Goal: Transaction & Acquisition: Purchase product/service

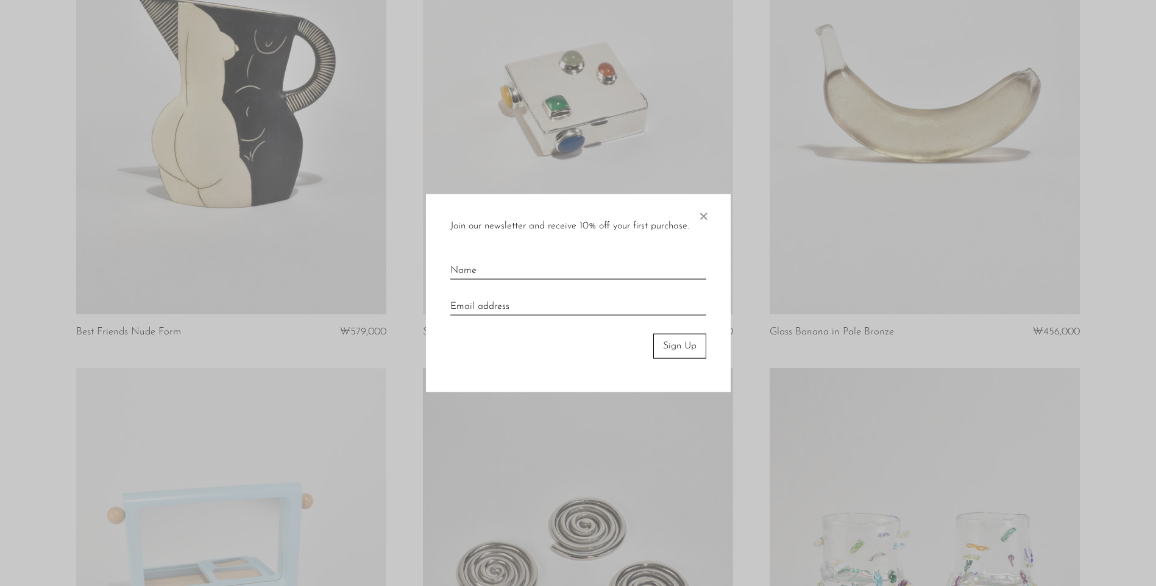
scroll to position [731, 0]
click at [704, 213] on span "×" at bounding box center [703, 213] width 12 height 39
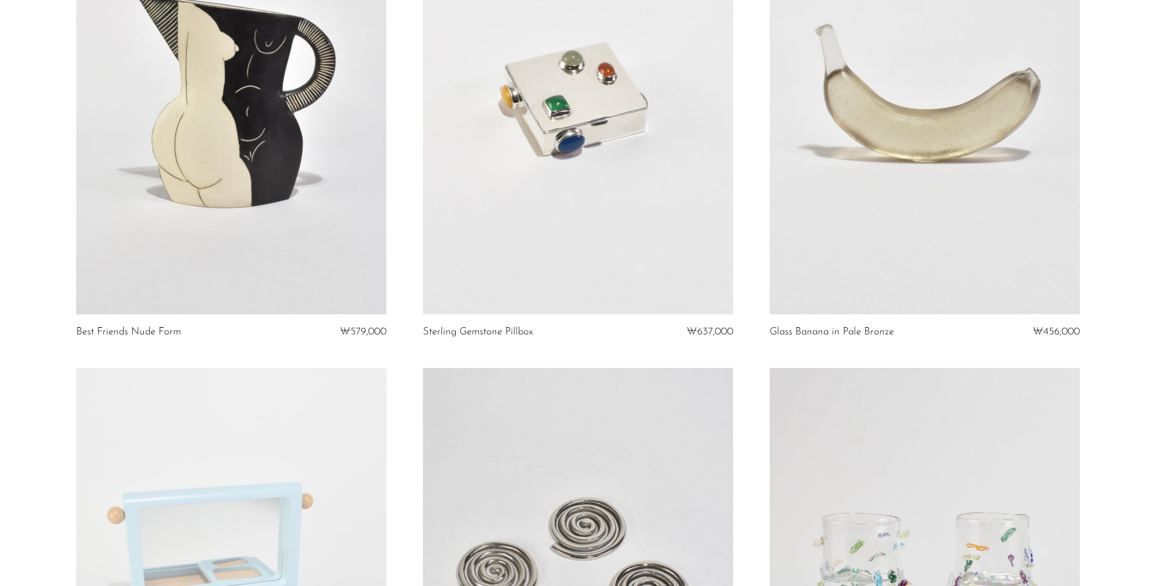
click at [662, 159] on link at bounding box center [578, 97] width 310 height 434
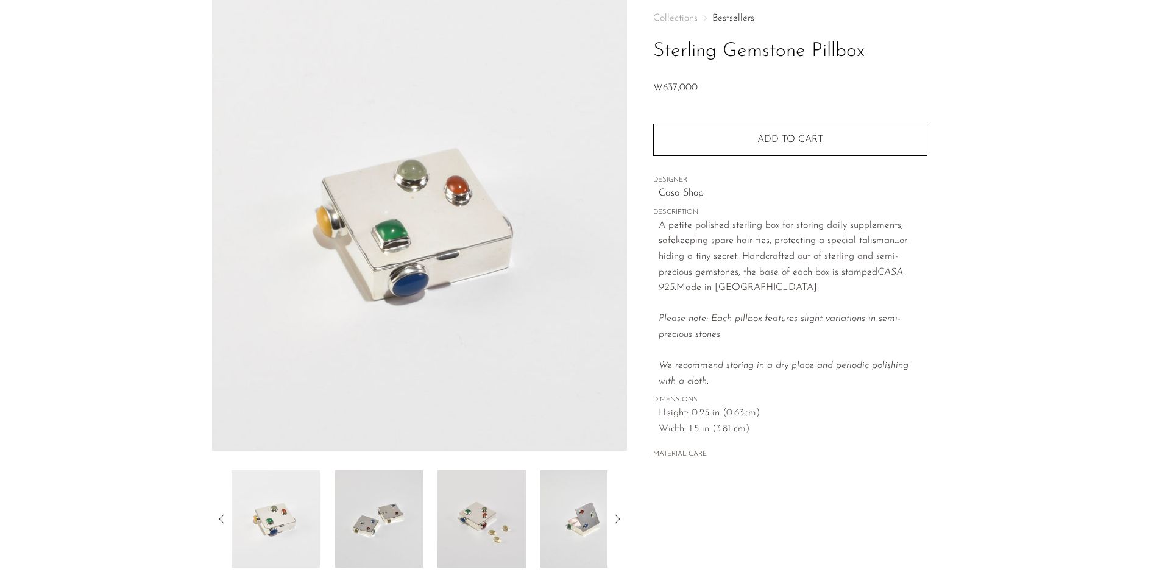
scroll to position [122, 0]
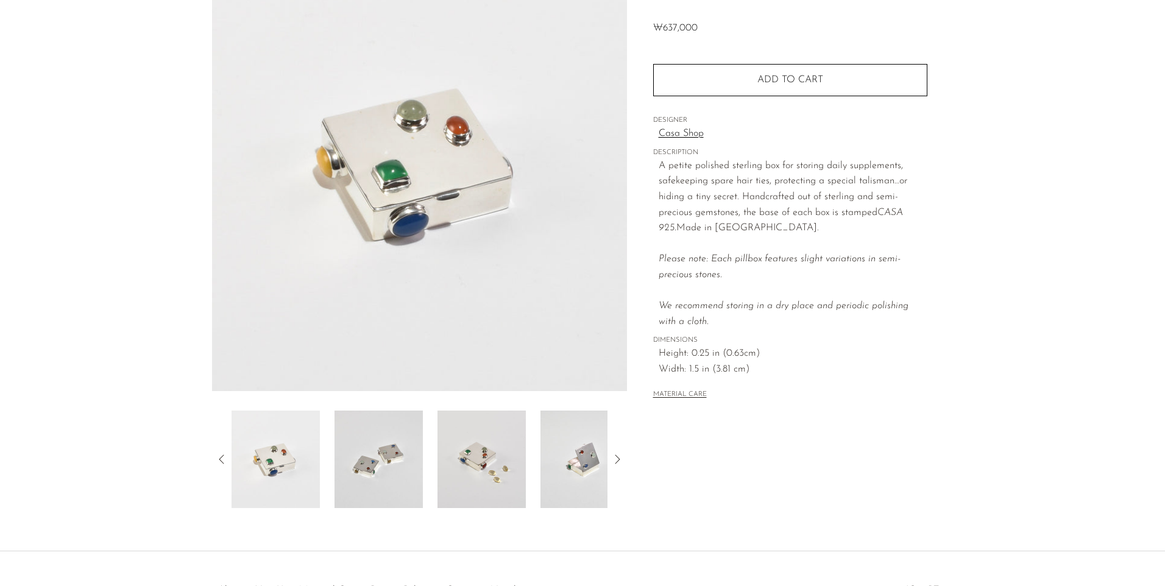
click at [370, 459] on img at bounding box center [379, 459] width 88 height 97
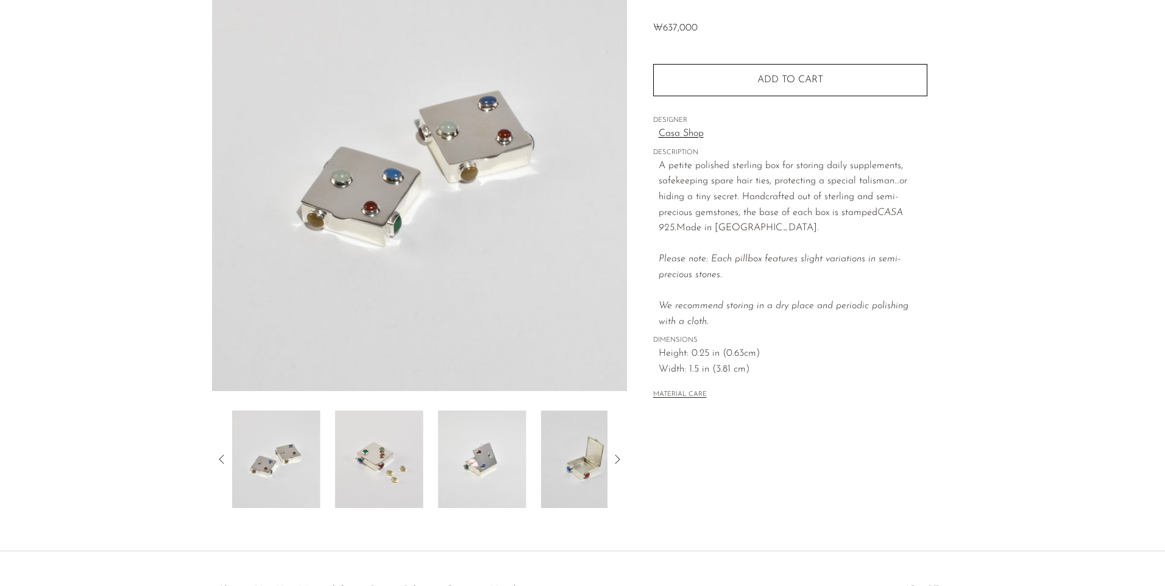
click at [441, 466] on img at bounding box center [482, 459] width 88 height 97
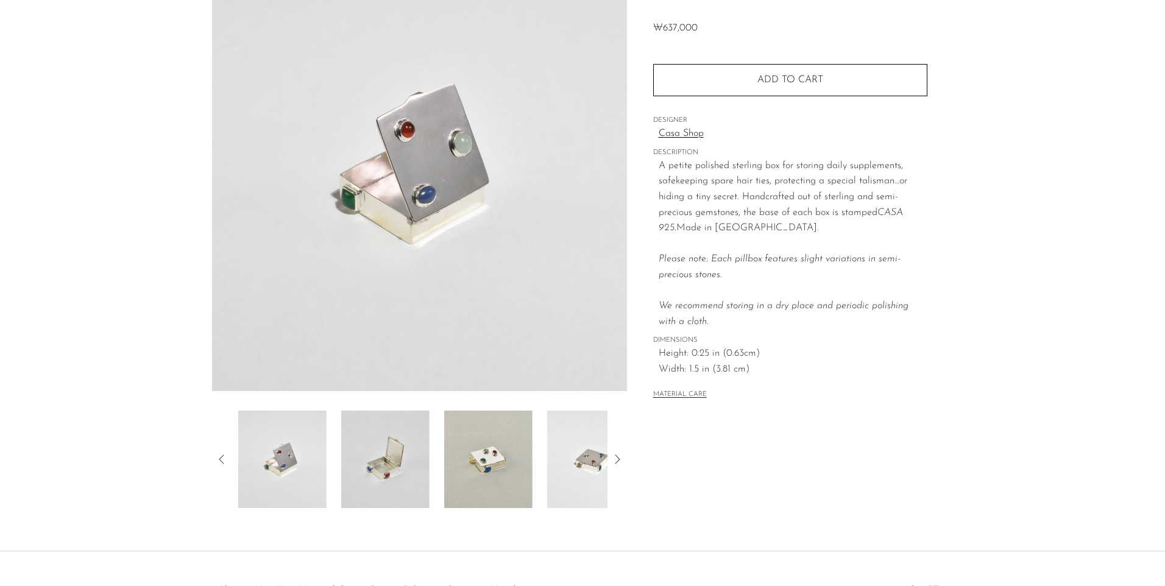
click at [472, 465] on img at bounding box center [488, 459] width 88 height 97
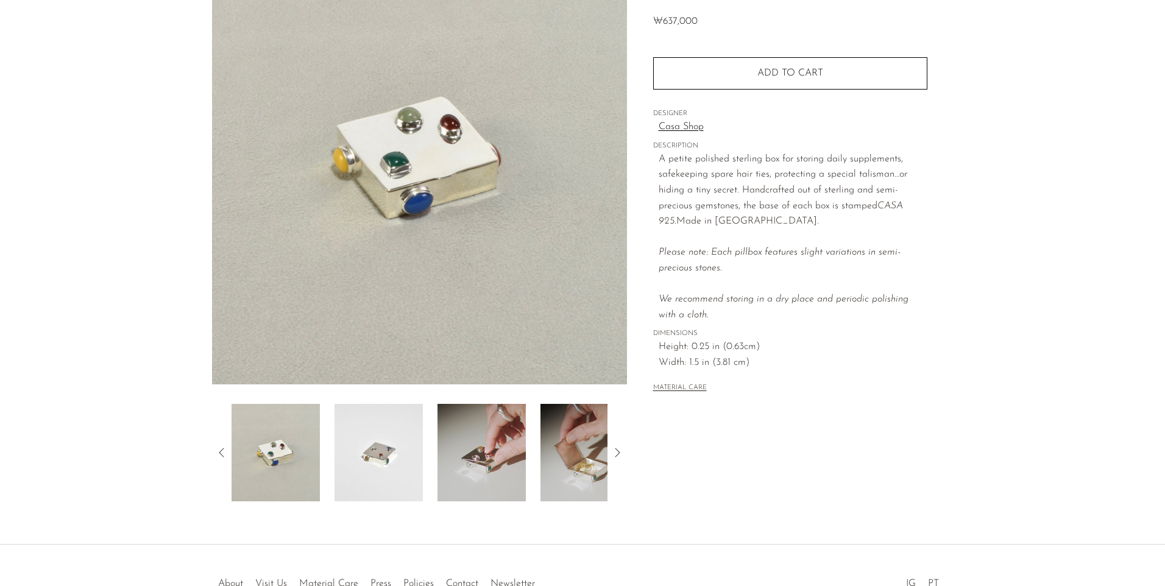
scroll to position [207, 0]
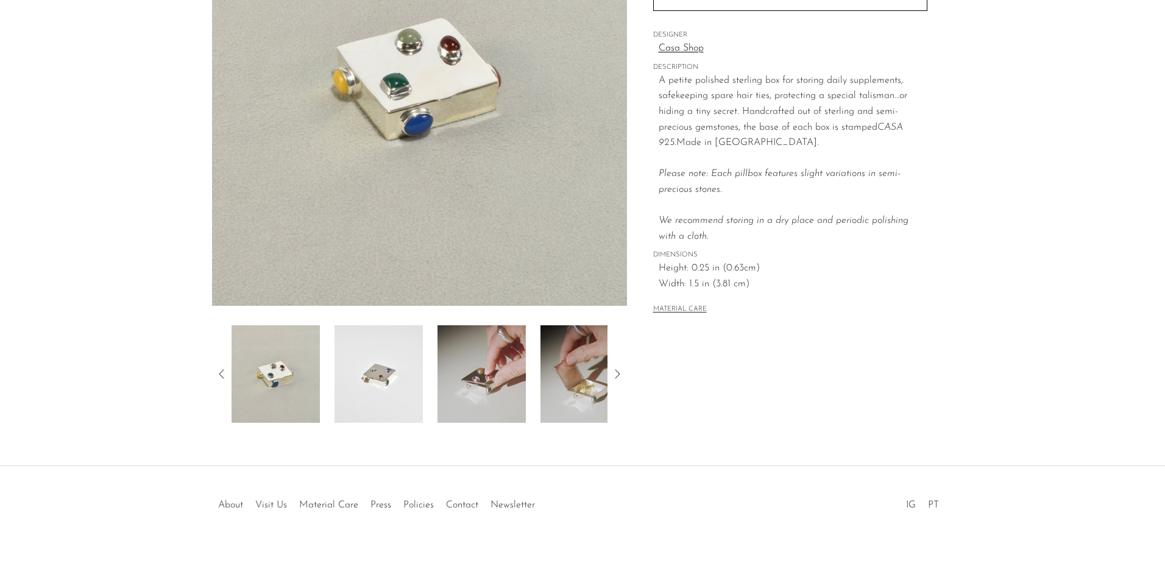
click at [559, 387] on img at bounding box center [584, 373] width 88 height 97
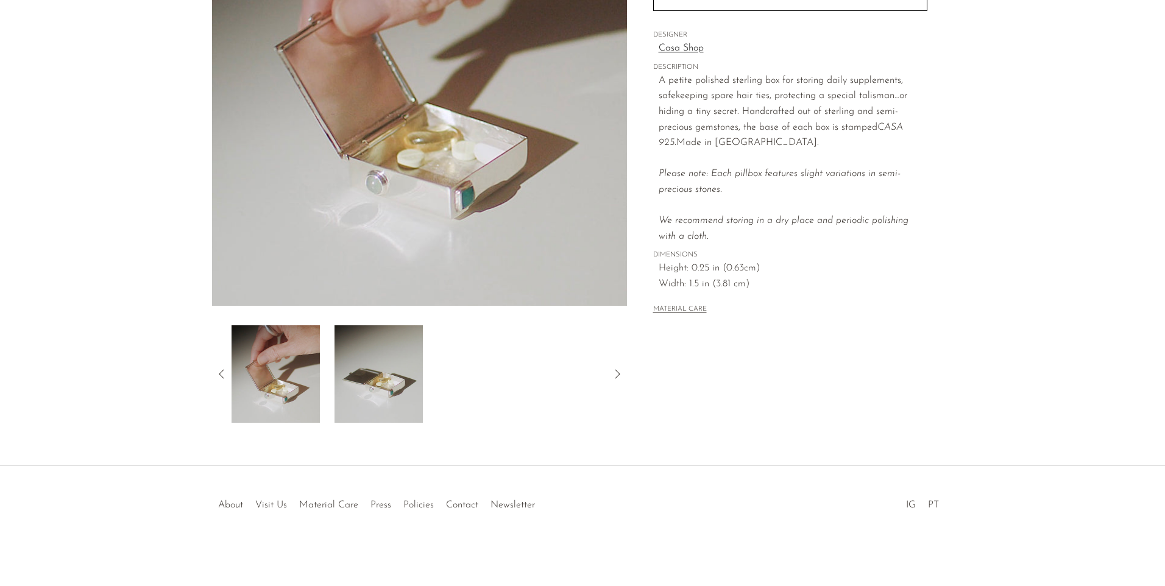
click at [302, 394] on img at bounding box center [276, 373] width 88 height 97
click at [286, 394] on img at bounding box center [276, 373] width 88 height 97
